Goal: Task Accomplishment & Management: Complete application form

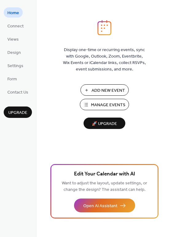
click at [101, 91] on span "Add New Event" at bounding box center [109, 90] width 34 height 6
click at [107, 105] on span "Manage Events" at bounding box center [108, 105] width 34 height 6
click at [17, 41] on span "Views" at bounding box center [12, 39] width 11 height 6
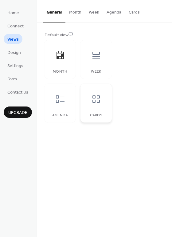
click at [93, 103] on icon at bounding box center [96, 99] width 10 height 10
click at [20, 14] on link "Home" at bounding box center [13, 12] width 19 height 10
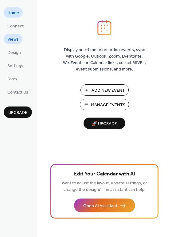
click at [11, 43] on span "Views" at bounding box center [12, 39] width 11 height 6
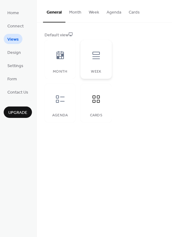
click at [95, 58] on icon at bounding box center [96, 55] width 10 height 10
click at [14, 108] on button "Upgrade" at bounding box center [18, 111] width 28 height 11
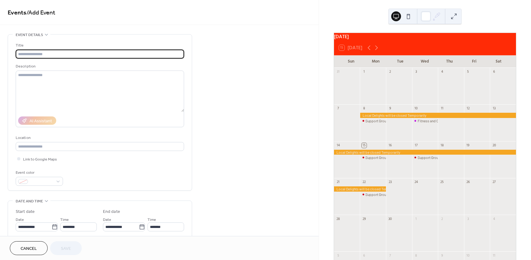
click at [396, 166] on div at bounding box center [399, 162] width 26 height 26
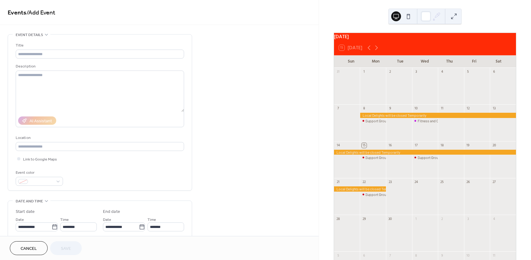
click at [397, 147] on div "16" at bounding box center [399, 145] width 26 height 8
click at [392, 147] on div "16" at bounding box center [390, 145] width 5 height 5
click at [391, 149] on div "16" at bounding box center [399, 145] width 26 height 8
click at [403, 161] on div at bounding box center [399, 162] width 26 height 26
click at [33, 56] on input "text" at bounding box center [100, 54] width 169 height 9
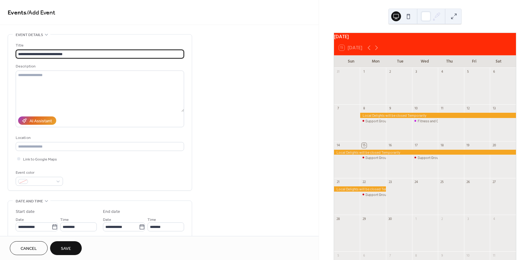
type input "**********"
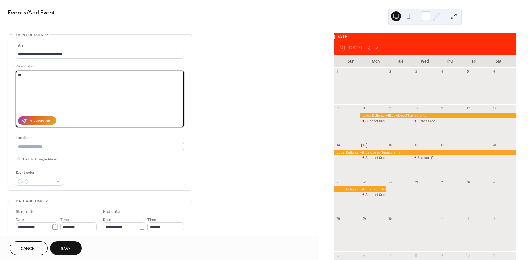
type textarea "*"
type textarea "**********"
click at [67, 228] on input "********" at bounding box center [78, 226] width 37 height 9
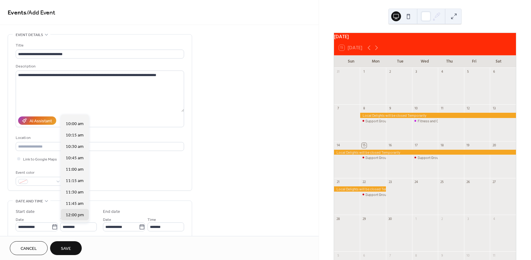
scroll to position [358, 0]
click at [77, 129] on span "8:00 am" at bounding box center [73, 127] width 15 height 6
type input "*******"
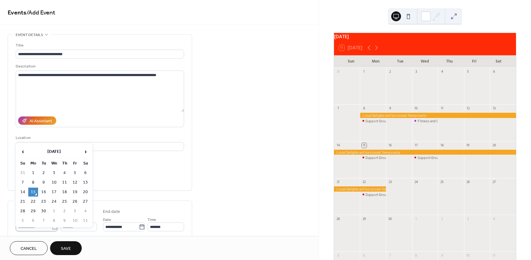
click at [52, 227] on icon at bounding box center [55, 227] width 6 height 6
click at [52, 227] on input "**********" at bounding box center [34, 226] width 36 height 9
click at [42, 187] on td "16" at bounding box center [44, 191] width 10 height 9
type input "**********"
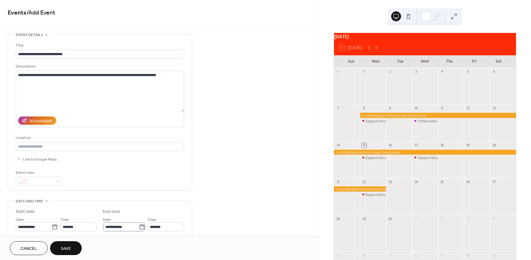
click at [139, 227] on icon at bounding box center [142, 227] width 6 height 6
click at [139, 227] on input "**********" at bounding box center [121, 226] width 36 height 9
click at [131, 189] on td "16" at bounding box center [131, 186] width 10 height 9
click at [171, 229] on input "*******" at bounding box center [166, 226] width 37 height 9
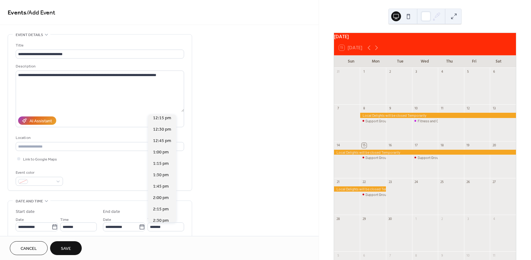
scroll to position [193, 0]
click at [158, 192] on span "2:00 pm" at bounding box center [161, 189] width 16 height 6
type input "*******"
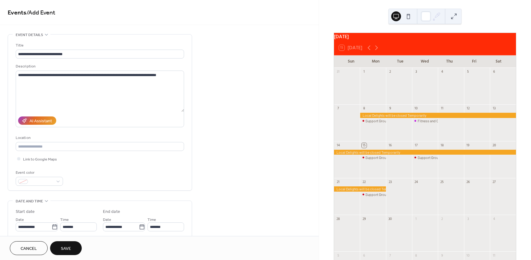
click at [59, 249] on button "Save" at bounding box center [66, 248] width 32 height 14
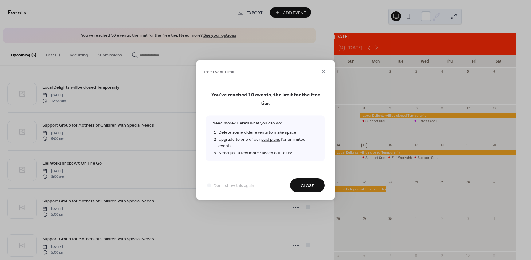
click at [310, 183] on span "Close" at bounding box center [307, 185] width 13 height 6
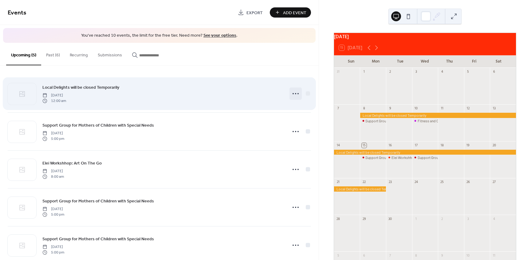
click at [291, 93] on icon at bounding box center [296, 94] width 10 height 10
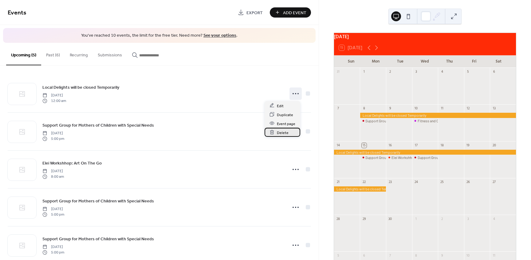
click at [285, 131] on span "Delete" at bounding box center [283, 132] width 12 height 6
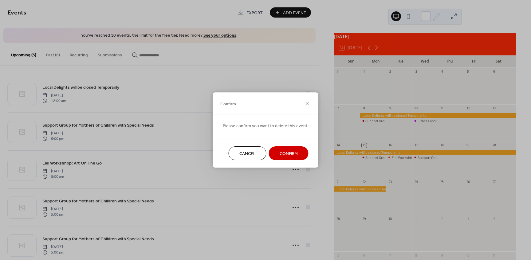
click at [284, 151] on span "Confirm" at bounding box center [289, 153] width 18 height 6
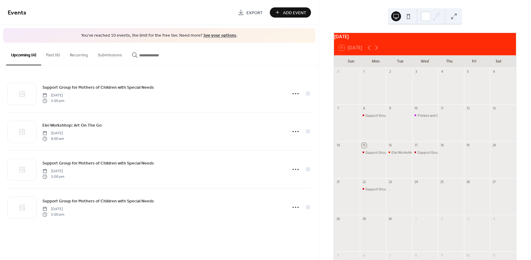
click at [220, 36] on link "See your options" at bounding box center [220, 35] width 33 height 8
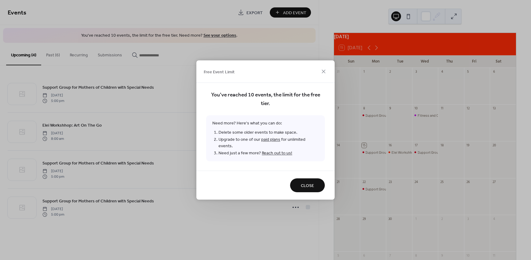
click at [304, 184] on span "Close" at bounding box center [307, 185] width 13 height 6
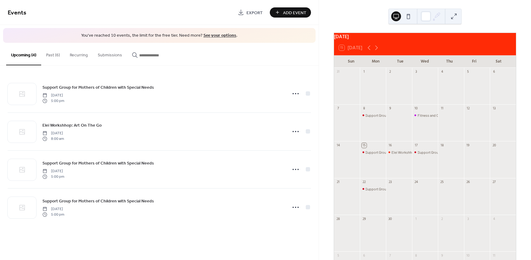
click at [56, 59] on button "Past (6)" at bounding box center [53, 54] width 24 height 22
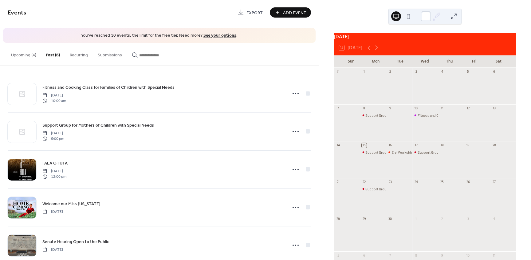
click at [74, 58] on button "Recurring" at bounding box center [79, 54] width 28 height 22
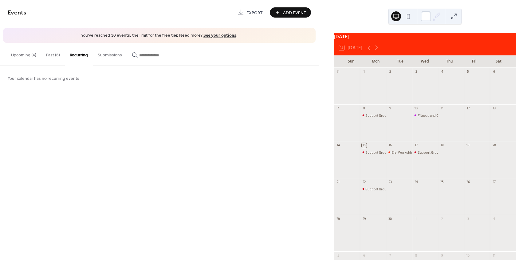
click at [25, 58] on button "Upcoming (4)" at bounding box center [23, 54] width 35 height 22
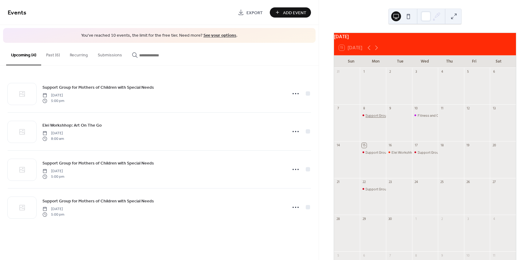
click at [376, 118] on div "Support Group for Mothers of Children with Special Needs" at bounding box center [410, 115] width 89 height 5
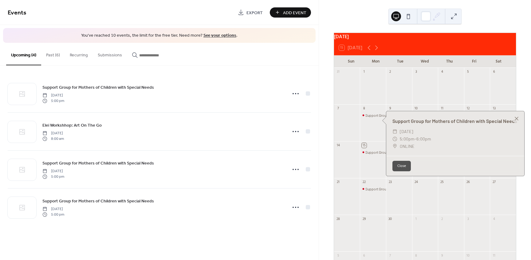
click at [400, 166] on button "Close" at bounding box center [402, 166] width 18 height 10
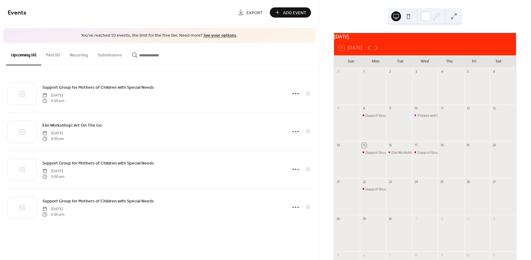
click at [56, 54] on button "Past (6)" at bounding box center [53, 54] width 24 height 22
click at [56, 56] on button "Past (6)" at bounding box center [53, 54] width 24 height 22
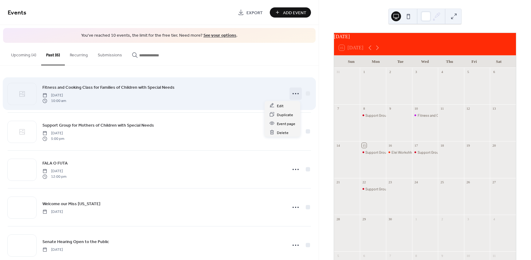
click at [293, 94] on icon at bounding box center [296, 94] width 10 height 10
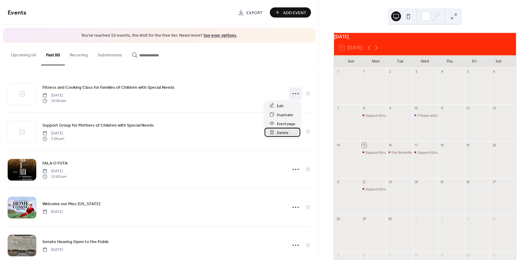
click at [280, 133] on span "Delete" at bounding box center [283, 132] width 12 height 6
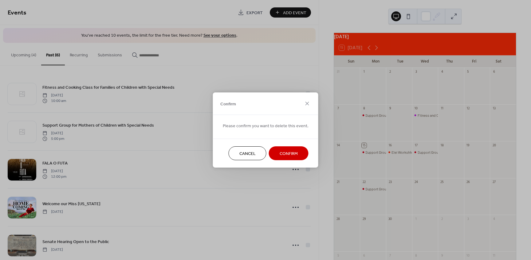
click at [286, 152] on span "Confirm" at bounding box center [289, 153] width 18 height 6
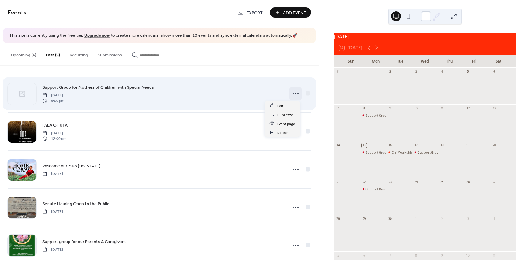
click at [295, 94] on icon at bounding box center [296, 94] width 10 height 10
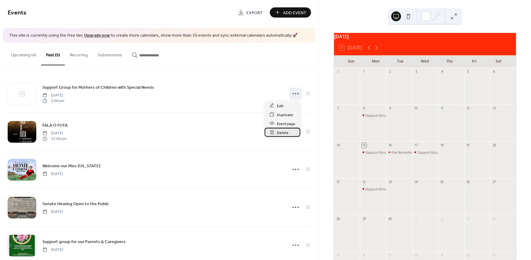
click at [286, 131] on span "Delete" at bounding box center [283, 132] width 12 height 6
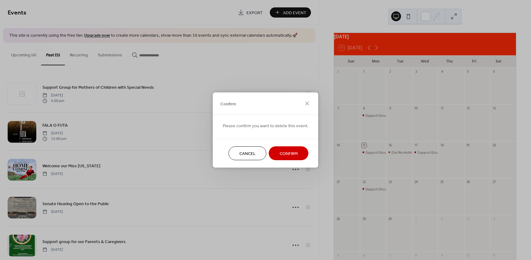
click at [289, 154] on span "Confirm" at bounding box center [289, 153] width 18 height 6
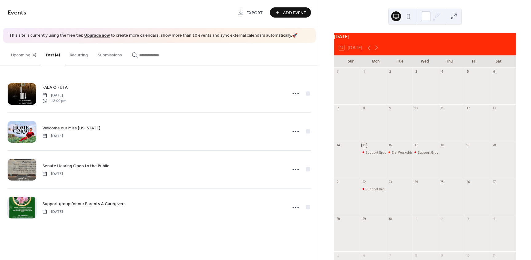
click at [232, 47] on div "Upcoming (4) Past (4) Recurring Submissions" at bounding box center [159, 54] width 319 height 23
click at [81, 54] on button "Recurring" at bounding box center [79, 54] width 28 height 22
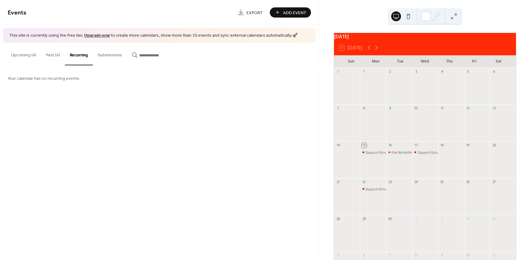
click at [104, 51] on button "Submissions" at bounding box center [110, 54] width 34 height 22
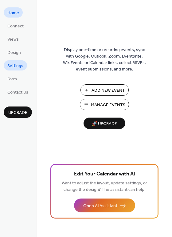
click at [16, 67] on span "Settings" at bounding box center [15, 66] width 16 height 6
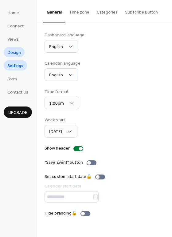
click at [14, 50] on span "Design" at bounding box center [14, 53] width 14 height 6
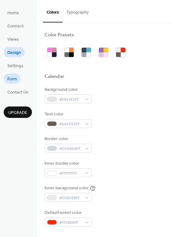
click at [11, 82] on span "Form" at bounding box center [12, 79] width 10 height 6
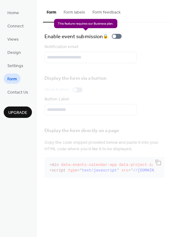
click at [119, 36] on div "Enable event submission 🔒" at bounding box center [85, 36] width 80 height 9
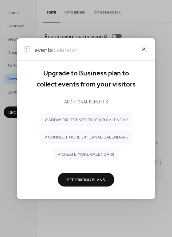
click at [143, 49] on icon at bounding box center [143, 49] width 7 height 7
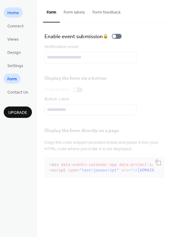
click at [15, 15] on span "Home" at bounding box center [13, 13] width 12 height 6
